Goal: Information Seeking & Learning: Learn about a topic

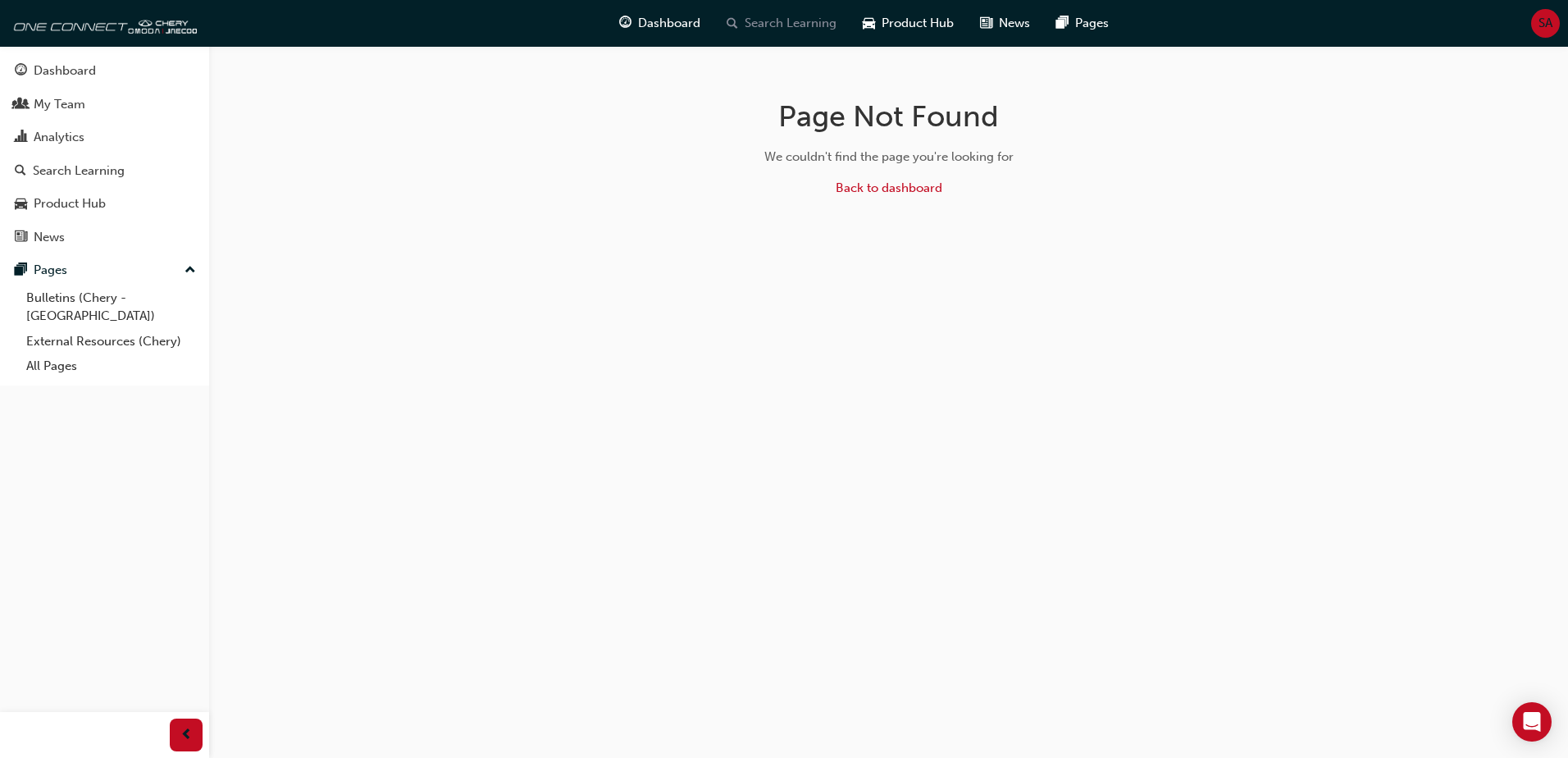
click at [789, 28] on span "Search Learning" at bounding box center [790, 23] width 92 height 19
